Goal: Find contact information: Find contact information

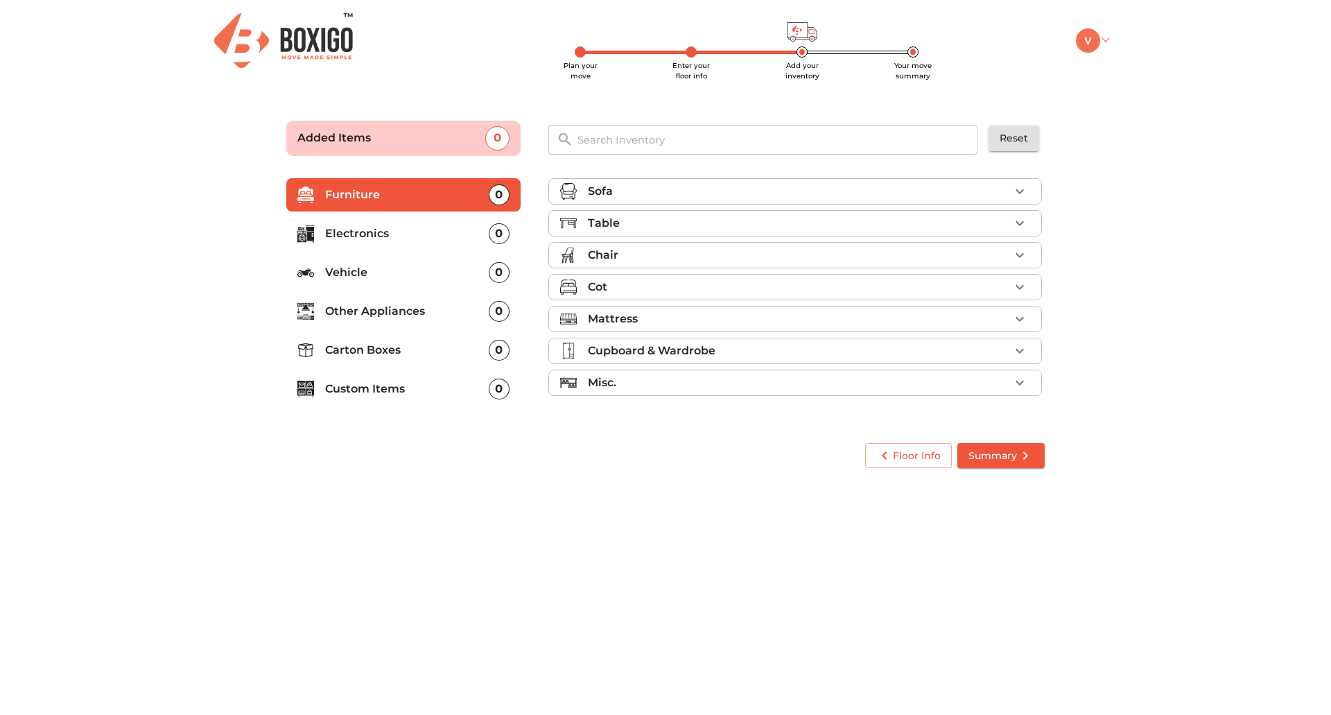
click at [1092, 43] on img at bounding box center [1088, 40] width 24 height 24
click at [1127, 54] on link "My Moves" at bounding box center [1131, 59] width 111 height 26
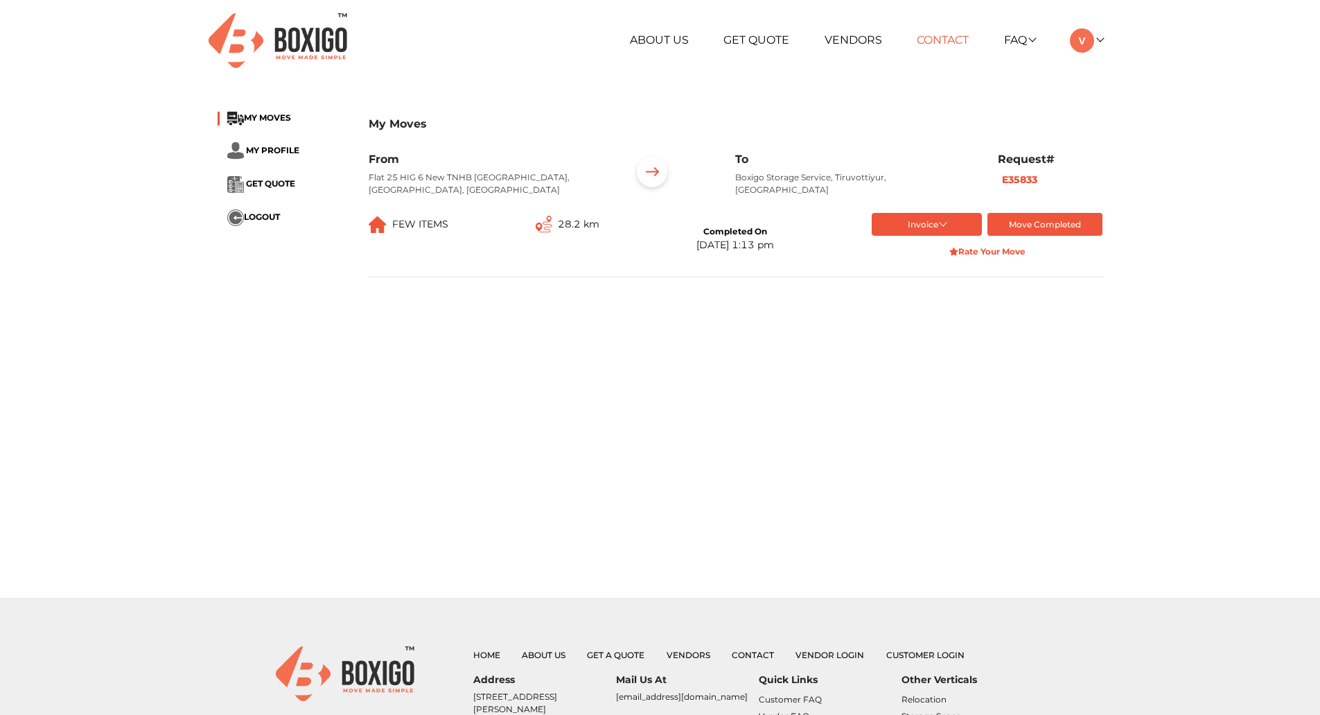
click at [945, 37] on link "Contact" at bounding box center [943, 39] width 52 height 13
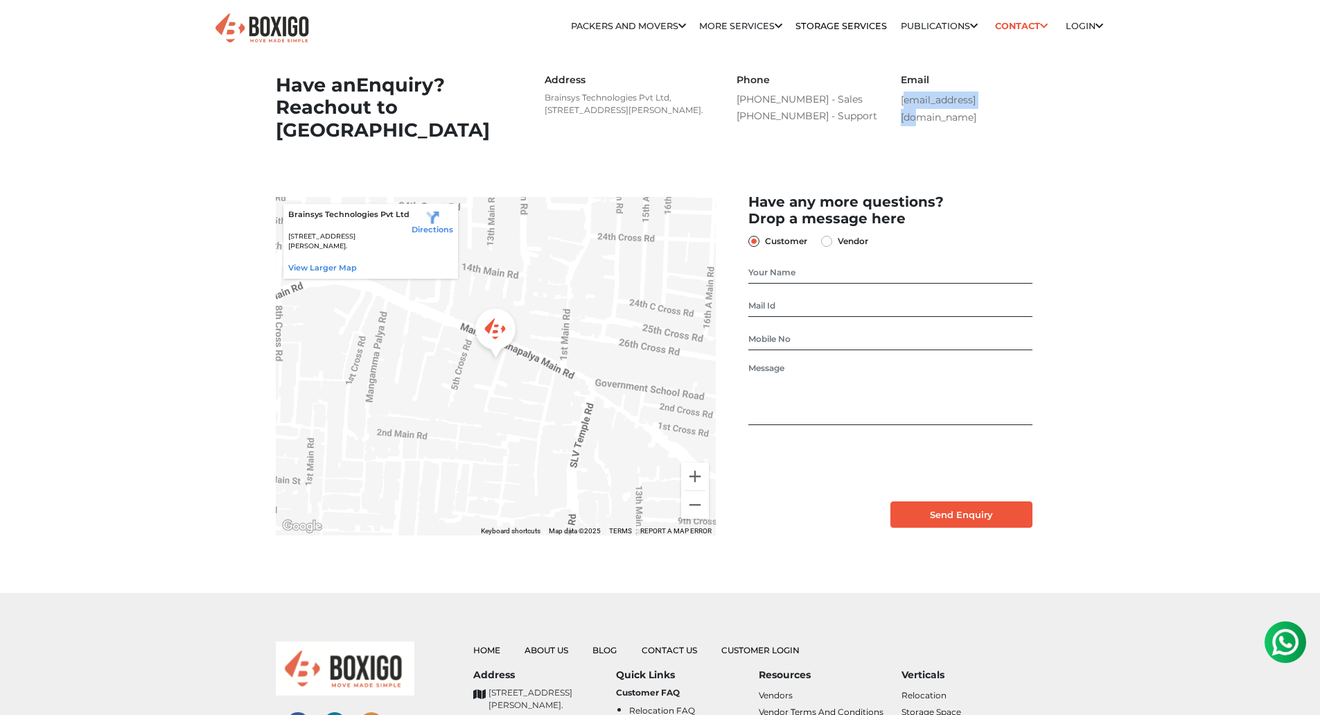
drag, startPoint x: 900, startPoint y: 100, endPoint x: 995, endPoint y: 103, distance: 95.7
click at [995, 103] on div "Email [EMAIL_ADDRESS][DOMAIN_NAME]" at bounding box center [973, 100] width 165 height 52
copy link "[EMAIL_ADDRESS][DOMAIN_NAME]"
